Goal: Navigation & Orientation: Go to known website

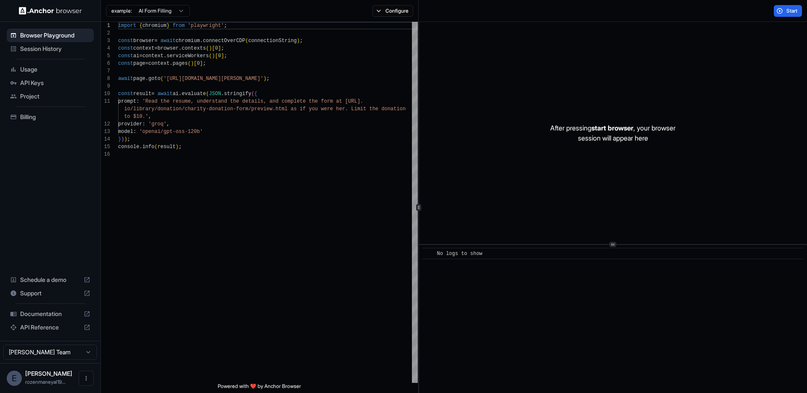
scroll to position [76, 0]
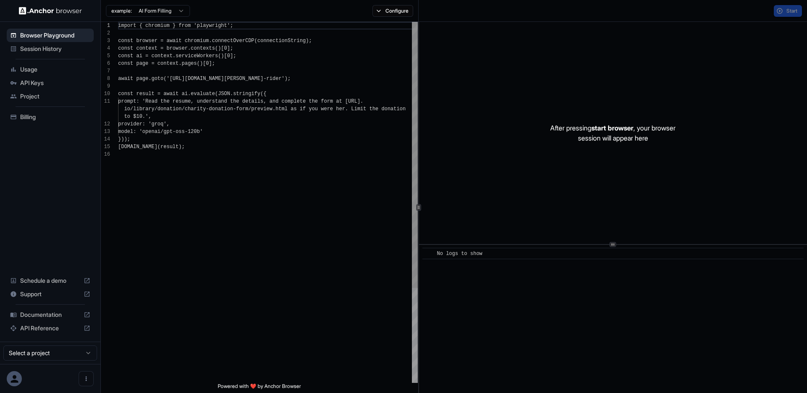
scroll to position [76, 0]
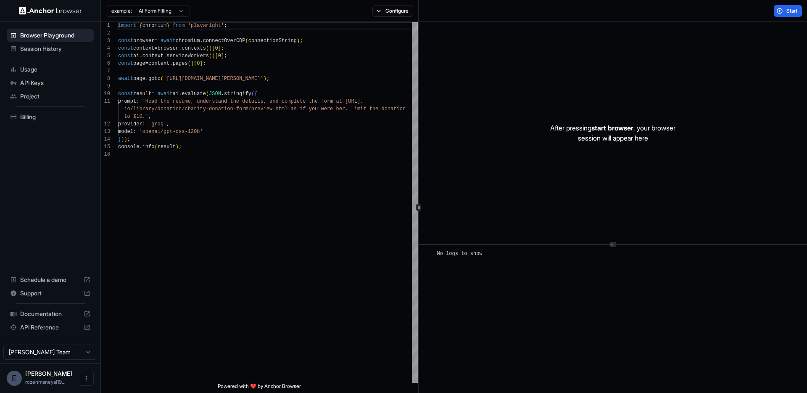
click at [36, 9] on img at bounding box center [50, 11] width 63 height 8
